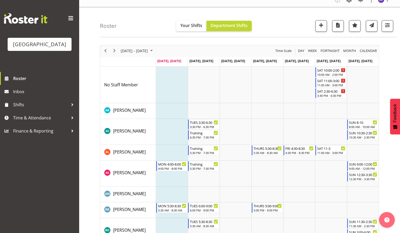
scroll to position [9, 0]
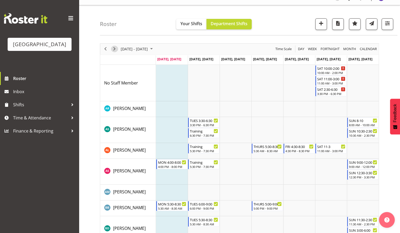
click at [114, 49] on span "Next" at bounding box center [114, 49] width 6 height 7
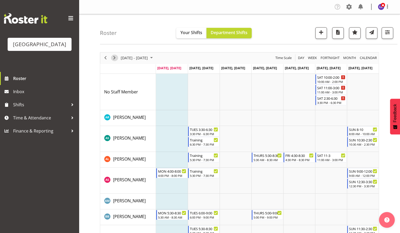
click at [114, 54] on div "next period" at bounding box center [114, 58] width 9 height 11
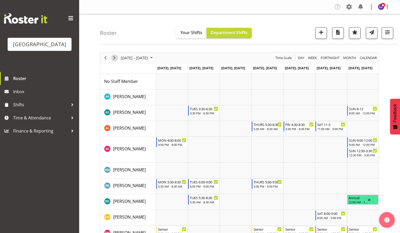
click at [115, 60] on span "Next" at bounding box center [114, 58] width 6 height 7
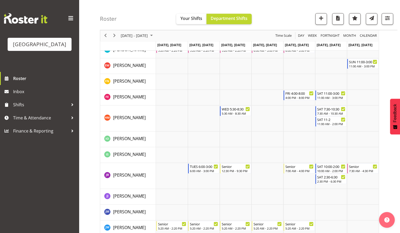
scroll to position [294, 0]
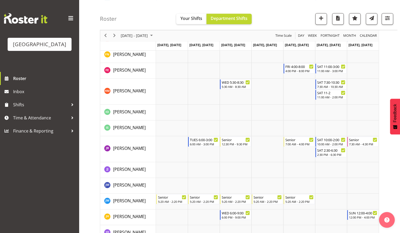
drag, startPoint x: 401, startPoint y: 55, endPoint x: 384, endPoint y: 104, distance: 51.5
click at [384, 104] on div "August 25 - 31, 2025 Today Day Week Fortnight Month calendar Month Agenda Time …" at bounding box center [250, 184] width 300 height 858
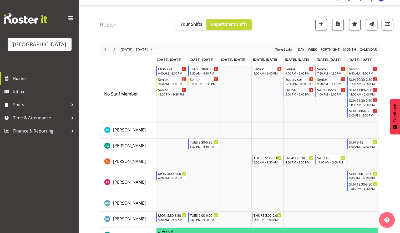
scroll to position [0, 0]
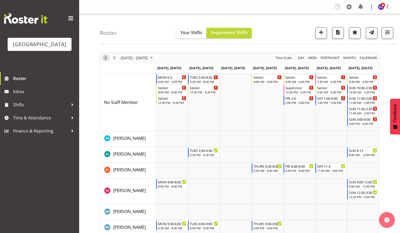
click at [103, 55] on span "Previous" at bounding box center [105, 58] width 6 height 7
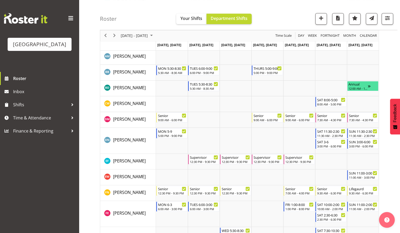
scroll to position [228, 0]
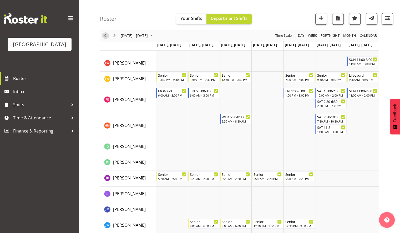
drag, startPoint x: 104, startPoint y: 32, endPoint x: 107, endPoint y: 33, distance: 2.6
click at [104, 33] on span "Previous" at bounding box center [105, 36] width 6 height 7
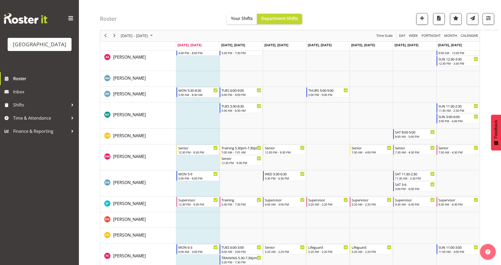
scroll to position [237, 0]
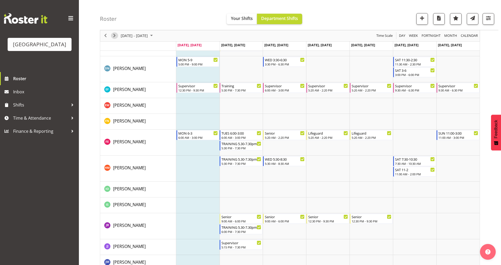
click at [116, 37] on span "Next" at bounding box center [114, 36] width 6 height 7
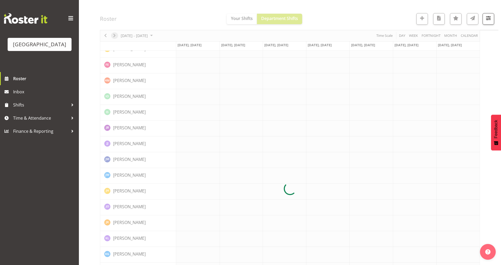
scroll to position [0, 0]
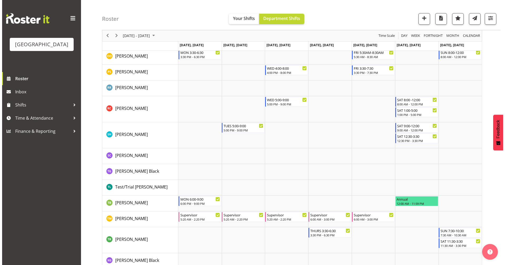
scroll to position [620, 0]
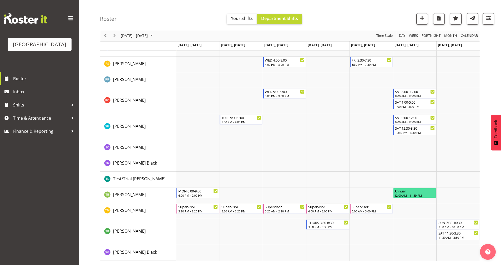
click at [320, 217] on td "Timeline Week of August 18, 2025" at bounding box center [327, 211] width 43 height 16
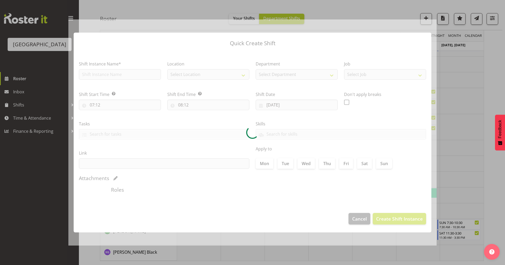
click at [320, 217] on div at bounding box center [252, 132] width 368 height 226
type input "21/08/2025"
checkbox input "true"
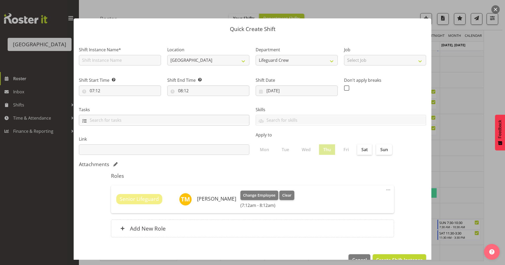
click at [165, 121] on input "text" at bounding box center [164, 120] width 170 height 8
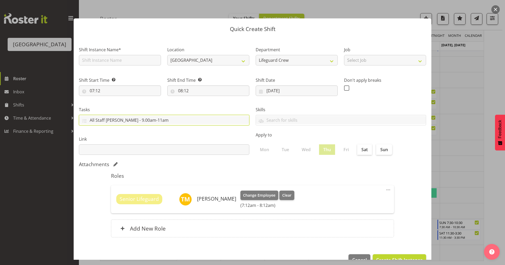
click at [114, 124] on div "All Staff metting - 9.00am-11am" at bounding box center [164, 120] width 170 height 9
type input "All Staff meetting - 9.00am-11am"
click at [205, 129] on div "Link" at bounding box center [164, 142] width 177 height 29
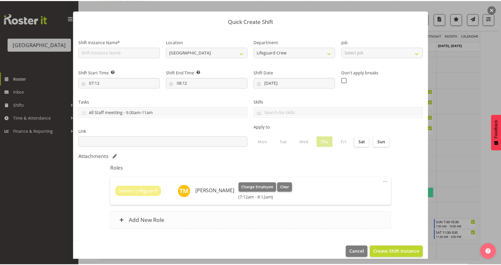
scroll to position [14, 0]
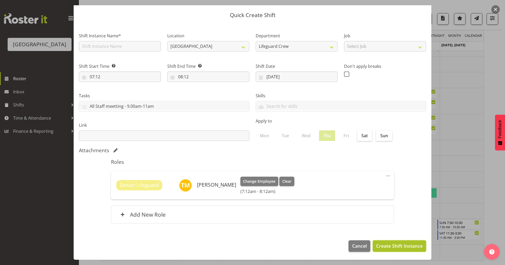
click at [399, 247] on span "Create Shift Instance" at bounding box center [399, 245] width 47 height 7
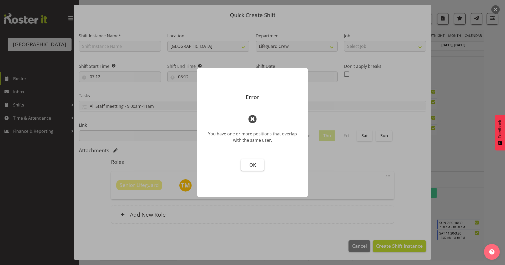
click at [255, 167] on span "OK" at bounding box center [252, 165] width 7 height 6
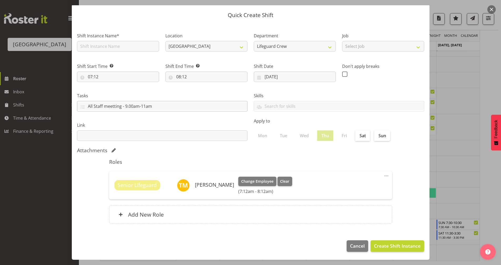
drag, startPoint x: 168, startPoint y: 112, endPoint x: 170, endPoint y: 106, distance: 6.2
click at [169, 110] on div "Tasks All Staff meetting - 9.00am-11am" at bounding box center [162, 99] width 177 height 29
click at [170, 106] on input "All Staff meetting - 9.00am-11am" at bounding box center [162, 106] width 170 height 8
drag, startPoint x: 200, startPoint y: 106, endPoint x: 54, endPoint y: 94, distance: 146.6
click at [54, 94] on div "Quick Create Shift Shift Instance Name* Location Splash Palace Department Lifeg…" at bounding box center [250, 132] width 501 height 265
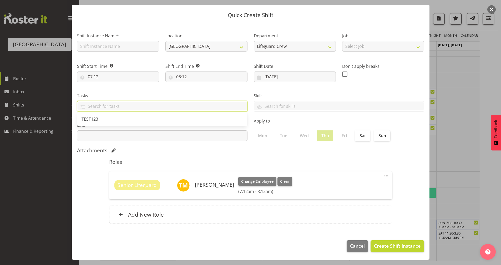
click at [489, 10] on button "button" at bounding box center [491, 9] width 8 height 8
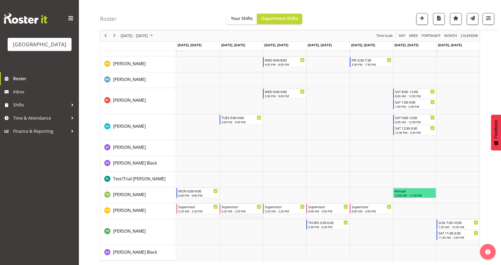
click at [232, 216] on td "Timeline Week of August 18, 2025" at bounding box center [240, 211] width 43 height 16
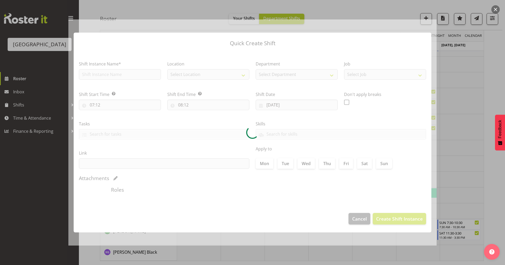
type input "19/08/2025"
checkbox input "true"
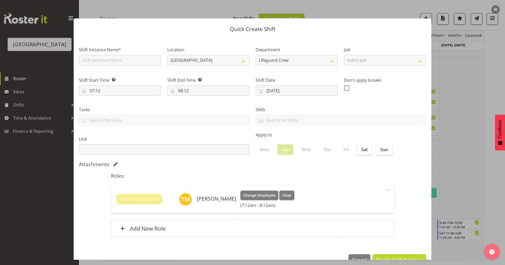
click at [492, 7] on button "button" at bounding box center [495, 9] width 8 height 8
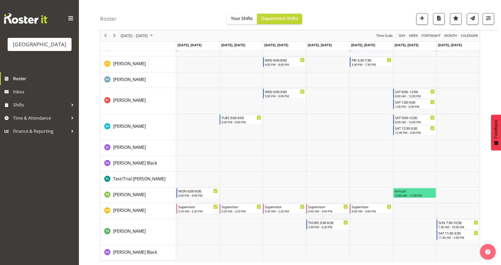
click at [330, 217] on td "Timeline Week of August 18, 2025" at bounding box center [327, 211] width 43 height 16
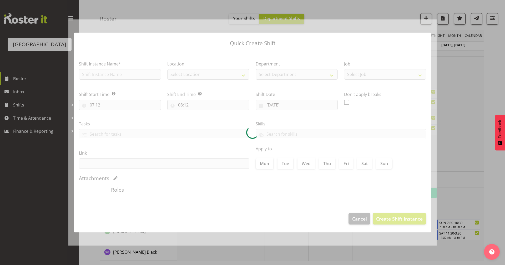
click at [330, 217] on div at bounding box center [252, 132] width 368 height 226
type input "21/08/2025"
checkbox input "true"
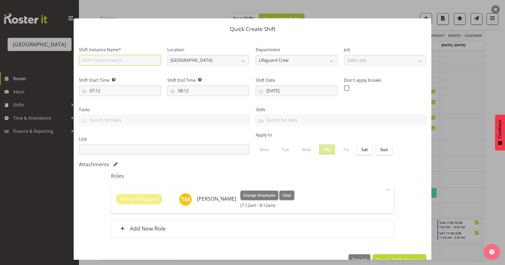
click at [120, 61] on input "text" at bounding box center [120, 60] width 82 height 11
type input "Supervisor"
click at [496, 9] on button "button" at bounding box center [495, 9] width 8 height 8
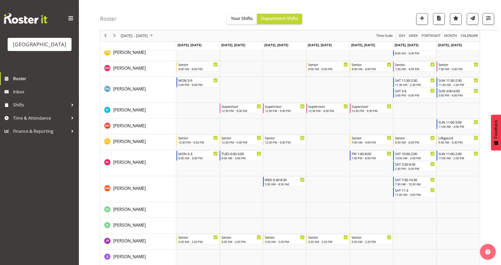
scroll to position [0, 0]
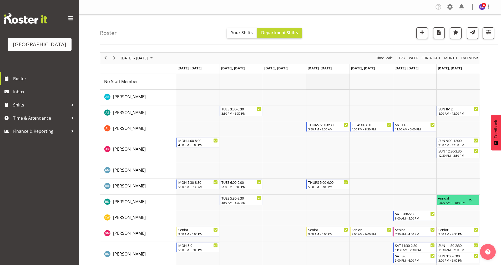
click at [323, 79] on td "Timeline Week of August 18, 2025" at bounding box center [327, 82] width 43 height 16
click at [326, 82] on td "Timeline Week of August 18, 2025" at bounding box center [327, 82] width 43 height 16
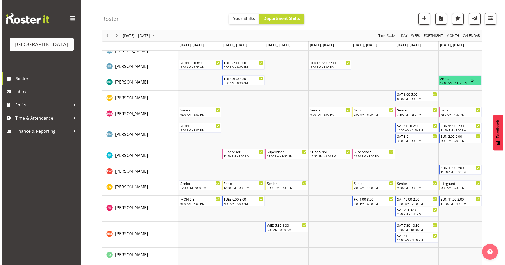
scroll to position [228, 0]
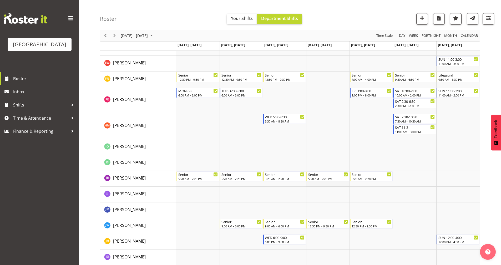
click at [330, 184] on td "Timeline Week of August 18, 2025" at bounding box center [327, 179] width 43 height 16
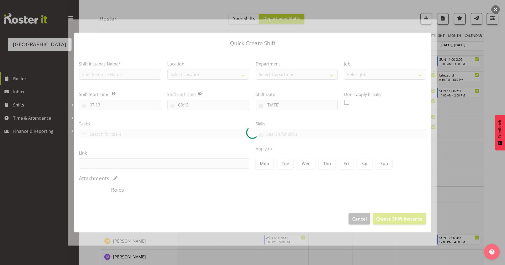
type input "21/08/2025"
checkbox input "true"
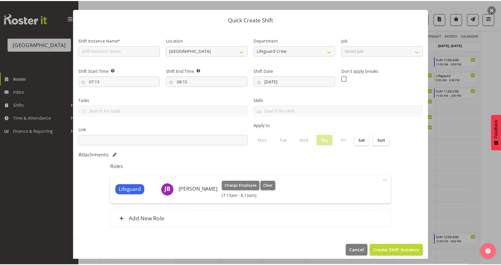
scroll to position [14, 0]
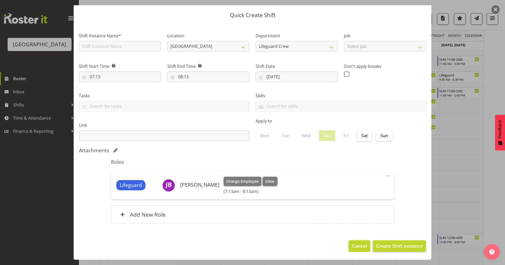
click at [352, 245] on span "Cancel" at bounding box center [359, 245] width 15 height 7
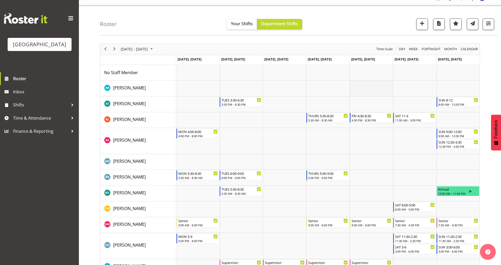
scroll to position [0, 0]
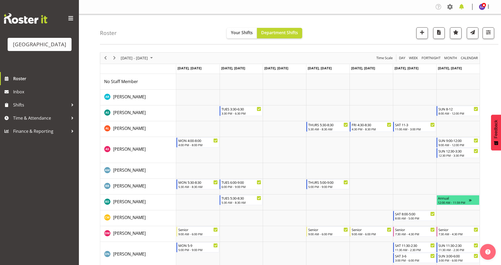
click at [464, 8] on span at bounding box center [461, 7] width 8 height 8
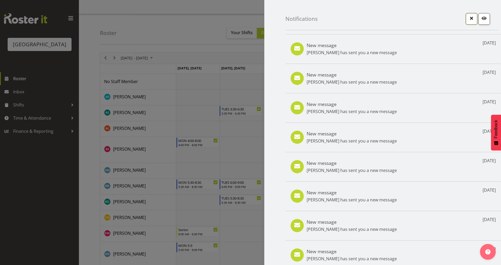
click at [465, 22] on button "button" at bounding box center [471, 19] width 12 height 12
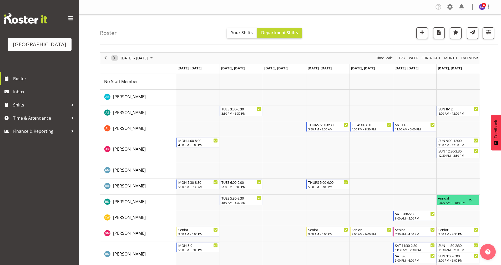
click at [114, 60] on span "Next" at bounding box center [114, 58] width 6 height 7
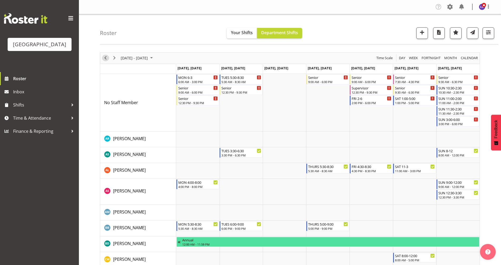
click at [108, 59] on span "Previous" at bounding box center [105, 58] width 6 height 7
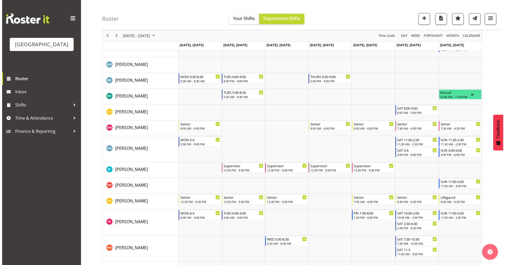
scroll to position [107, 0]
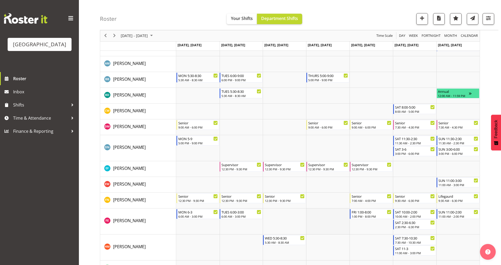
click at [327, 223] on td "Timeline Week of August 18, 2025" at bounding box center [327, 221] width 43 height 26
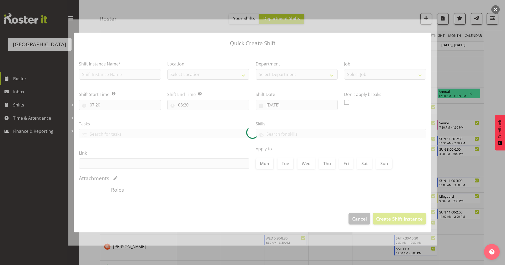
type input "21/08/2025"
checkbox input "true"
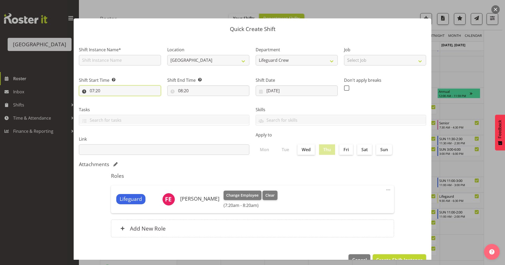
click at [117, 89] on input "07:20" at bounding box center [120, 90] width 82 height 11
click at [117, 103] on select "00 01 02 03 04 05 06 07 08 09 10 11 12 13 14 15 16 17 18 19 20 21 22 23" at bounding box center [115, 104] width 12 height 11
select select "8"
click at [109, 99] on select "00 01 02 03 04 05 06 07 08 09 10 11 12 13 14 15 16 17 18 19 20 21 22 23" at bounding box center [115, 104] width 12 height 11
type input "08:20"
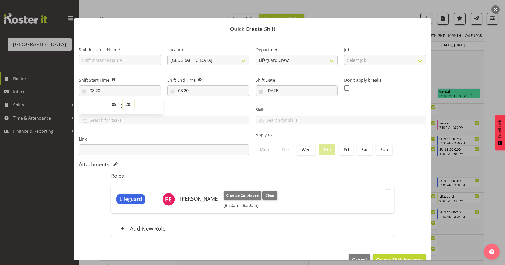
click at [130, 101] on select "00 01 02 03 04 05 06 07 08 09 10 11 12 13 14 15 16 17 18 19 20 21 22 23 24 25 2…" at bounding box center [128, 104] width 12 height 11
select select "30"
click at [122, 99] on select "00 01 02 03 04 05 06 07 08 09 10 11 12 13 14 15 16 17 18 19 20 21 22 23 24 25 2…" at bounding box center [128, 104] width 12 height 11
type input "08:30"
click at [190, 141] on label "Link" at bounding box center [164, 139] width 170 height 6
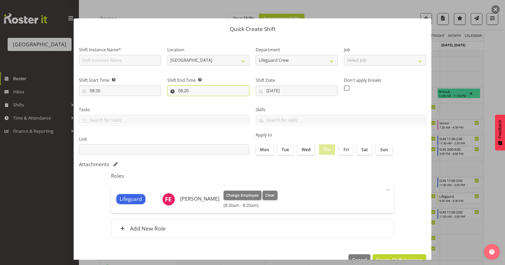
click at [197, 93] on input "08:20" at bounding box center [208, 90] width 82 height 11
click at [200, 105] on select "00 01 02 03 04 05 06 07 08 09 10 11 12 13 14 15 16 17 18 19 20 21 22 23" at bounding box center [203, 104] width 12 height 11
select select "11"
click at [197, 99] on select "00 01 02 03 04 05 06 07 08 09 10 11 12 13 14 15 16 17 18 19 20 21 22 23" at bounding box center [203, 104] width 12 height 11
type input "11:20"
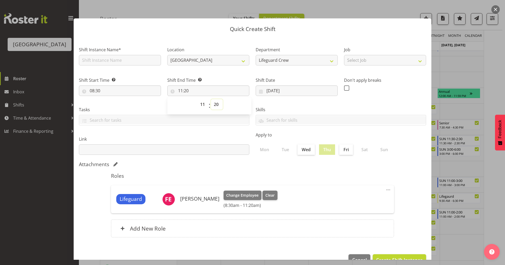
click at [216, 106] on select "00 01 02 03 04 05 06 07 08 09 10 11 12 13 14 15 16 17 18 19 20 21 22 23 24 25 2…" at bounding box center [217, 104] width 12 height 11
select select "30"
click at [211, 99] on select "00 01 02 03 04 05 06 07 08 09 10 11 12 13 14 15 16 17 18 19 20 21 22 23 24 25 2…" at bounding box center [217, 104] width 12 height 11
type input "11:30"
click at [287, 175] on h5 "Roles" at bounding box center [252, 176] width 283 height 6
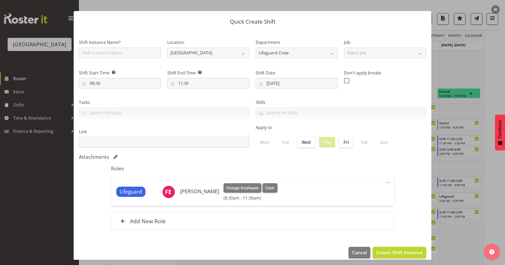
scroll to position [14, 0]
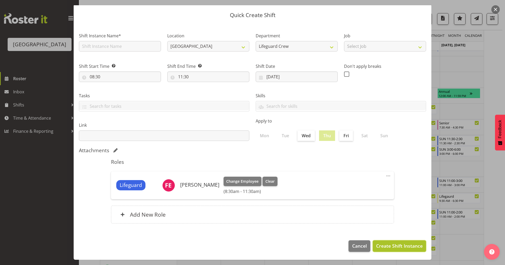
click at [391, 244] on span "Create Shift Instance" at bounding box center [399, 245] width 47 height 7
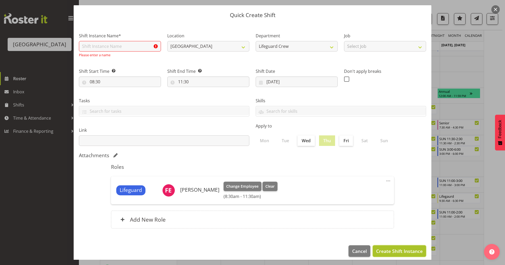
click at [390, 253] on span "Create Shift Instance" at bounding box center [399, 251] width 47 height 7
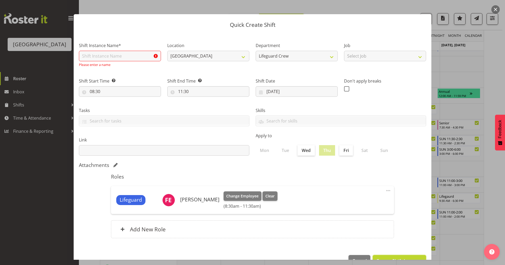
scroll to position [0, 0]
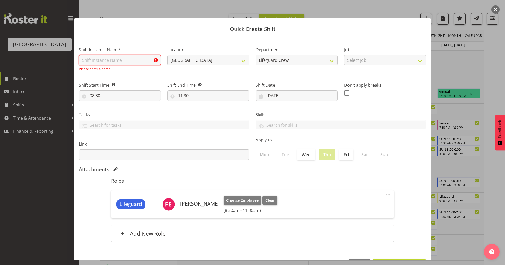
click at [95, 59] on input "text" at bounding box center [120, 60] width 82 height 11
type input "Fill in shift"
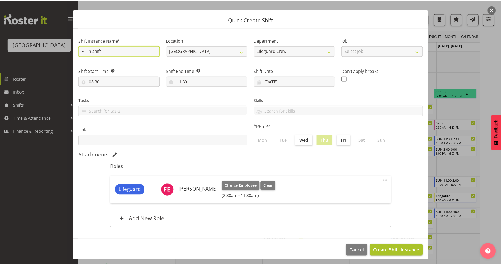
scroll to position [14, 0]
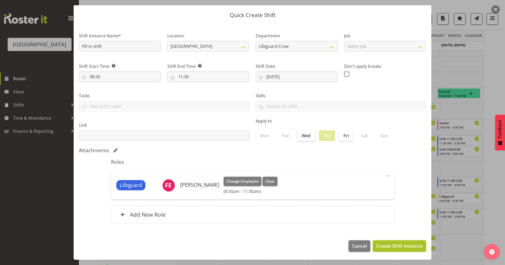
click at [386, 248] on span "Create Shift Instance" at bounding box center [399, 245] width 47 height 7
